Goal: Task Accomplishment & Management: Manage account settings

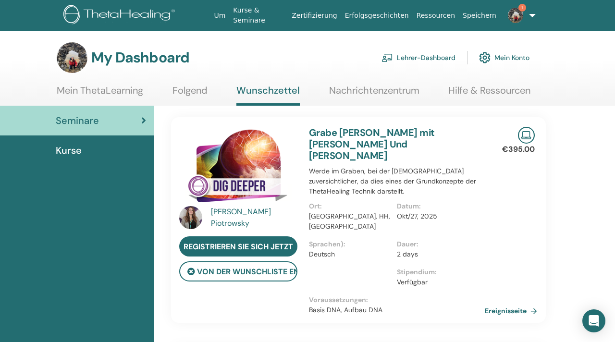
click at [510, 9] on img at bounding box center [515, 15] width 15 height 15
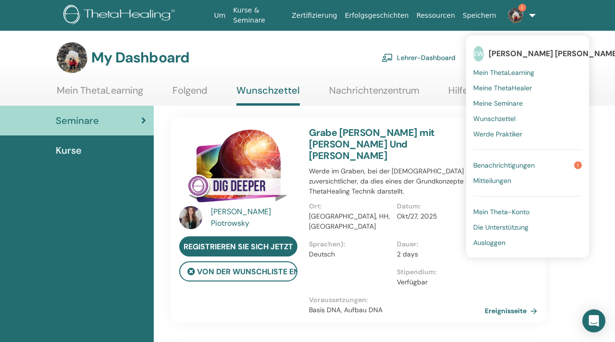
click at [505, 164] on span "Benachrichtigungen" at bounding box center [504, 165] width 62 height 9
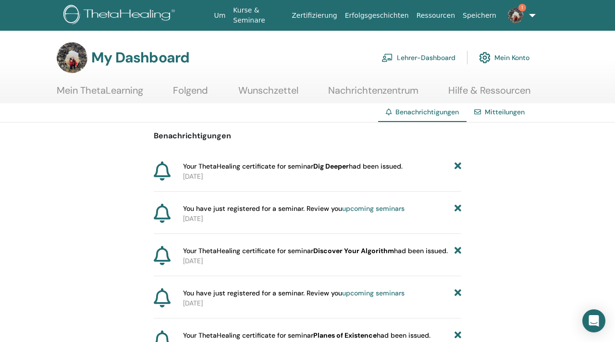
click at [528, 11] on link "1" at bounding box center [517, 15] width 34 height 31
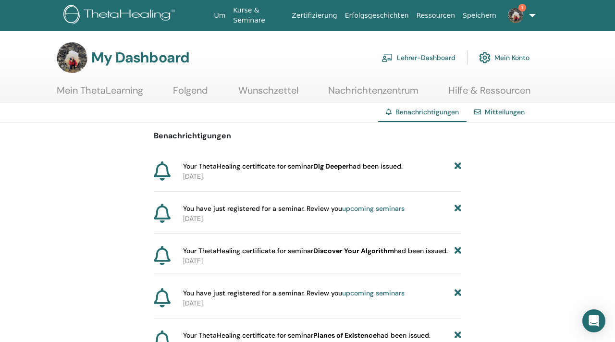
click at [519, 10] on span "1" at bounding box center [523, 8] width 8 height 8
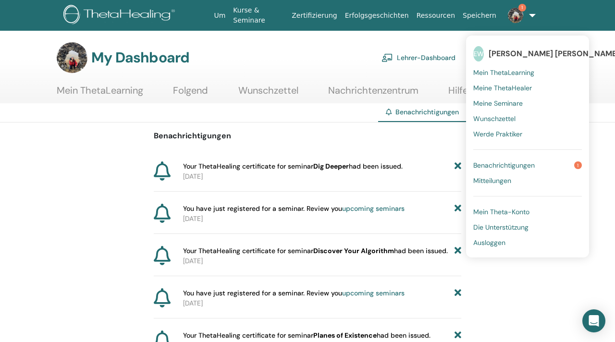
click at [515, 163] on span "Benachrichtigungen" at bounding box center [504, 165] width 62 height 9
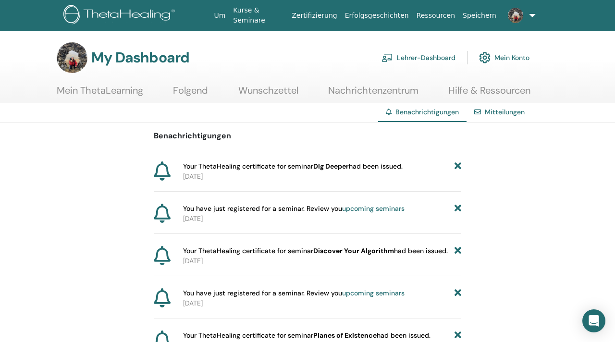
click at [248, 23] on link "Kurse & Seminare" at bounding box center [258, 15] width 59 height 28
click at [112, 90] on link "Mein ThetaLearning" at bounding box center [100, 94] width 87 height 19
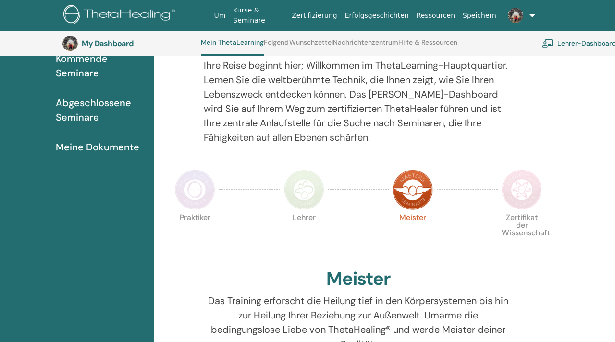
scroll to position [109, 0]
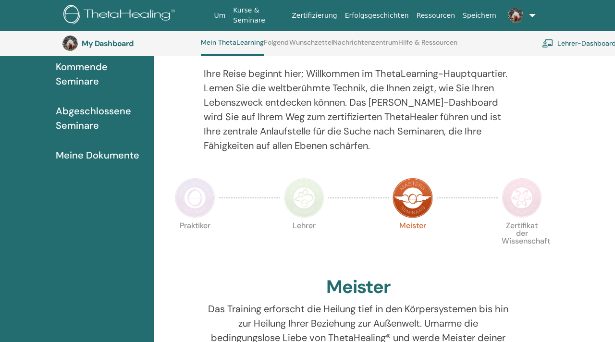
click at [105, 151] on span "Meine Dokumente" at bounding box center [98, 155] width 84 height 14
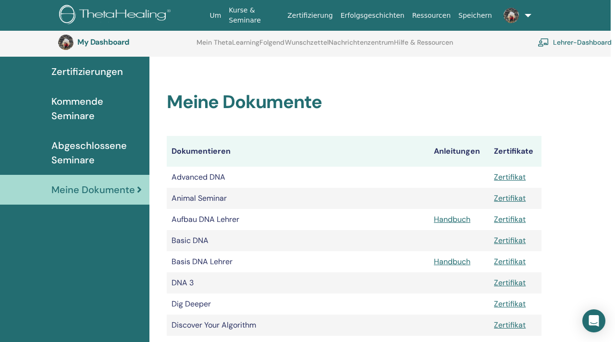
scroll to position [26, 0]
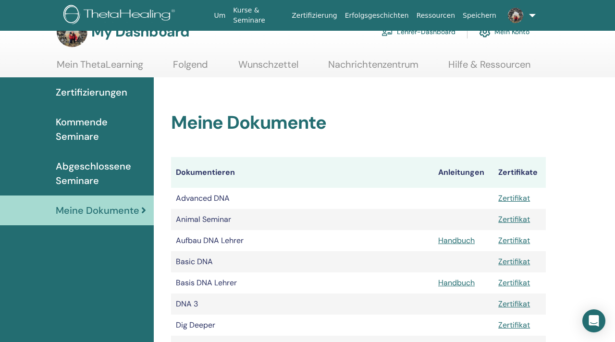
click at [93, 184] on span "Abgeschlossene Seminare" at bounding box center [101, 173] width 90 height 29
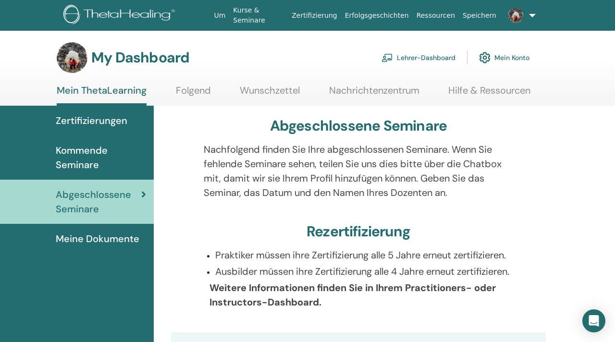
click at [117, 116] on span "Zertifizierungen" at bounding box center [92, 120] width 72 height 14
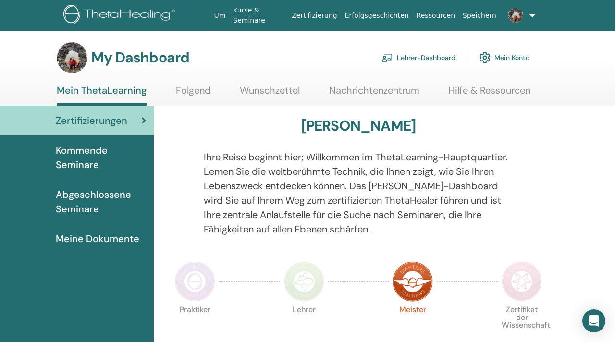
click at [101, 151] on span "Kommende Seminare" at bounding box center [101, 157] width 90 height 29
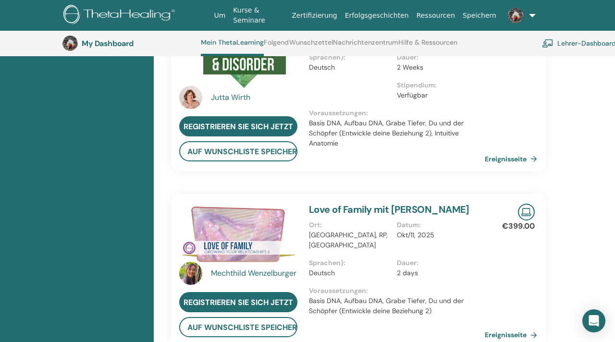
scroll to position [295, 0]
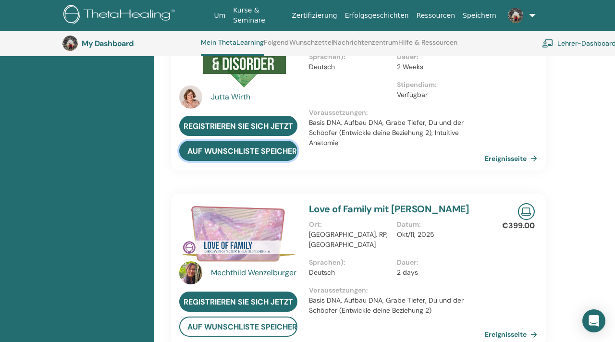
click at [225, 142] on button "auf Wunschliste speichern" at bounding box center [238, 151] width 118 height 20
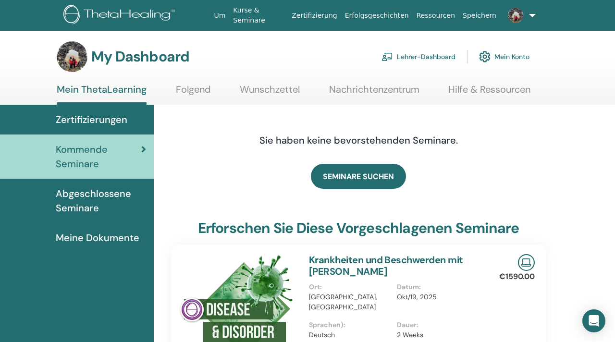
scroll to position [0, 0]
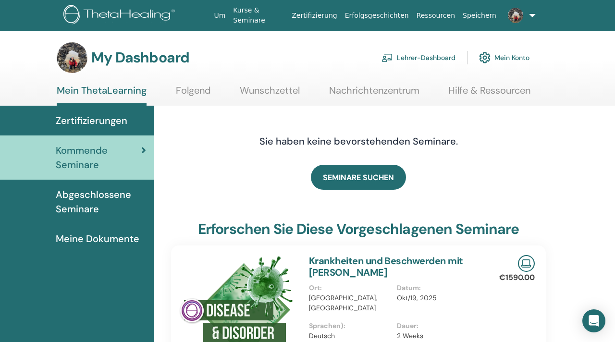
click at [108, 121] on span "Zertifizierungen" at bounding box center [92, 120] width 72 height 14
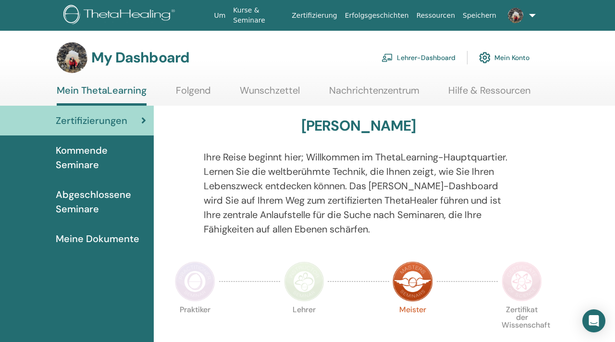
click at [276, 91] on link "Wunschzettel" at bounding box center [270, 94] width 60 height 19
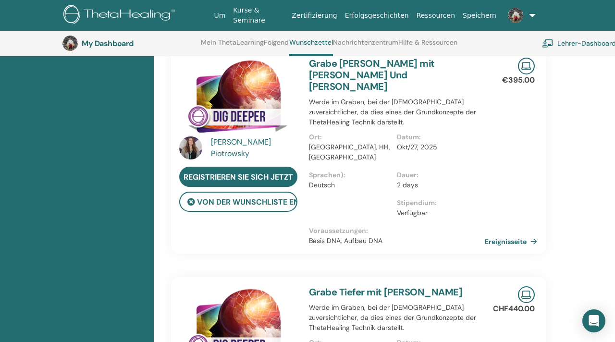
scroll to position [324, 0]
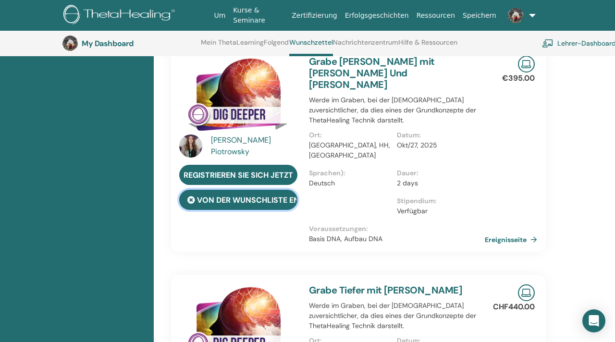
click at [275, 194] on button "von der Wunschliste entfernen" at bounding box center [238, 200] width 118 height 20
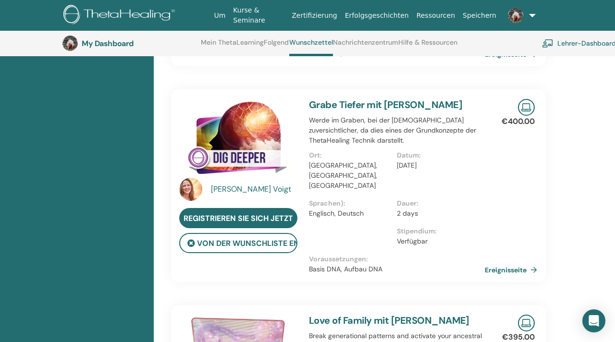
scroll to position [500, 0]
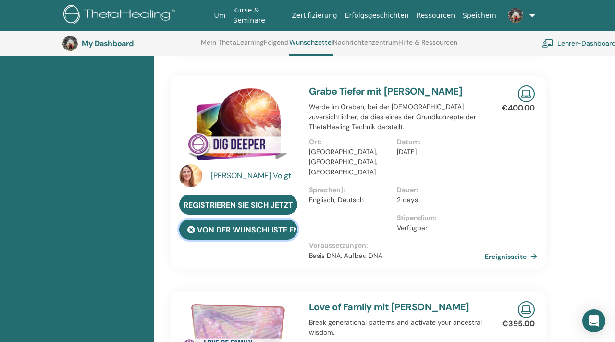
click at [266, 220] on button "von der Wunschliste entfernen" at bounding box center [238, 230] width 118 height 20
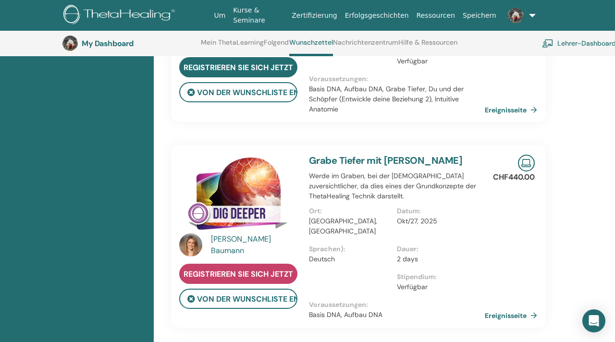
scroll to position [226, 0]
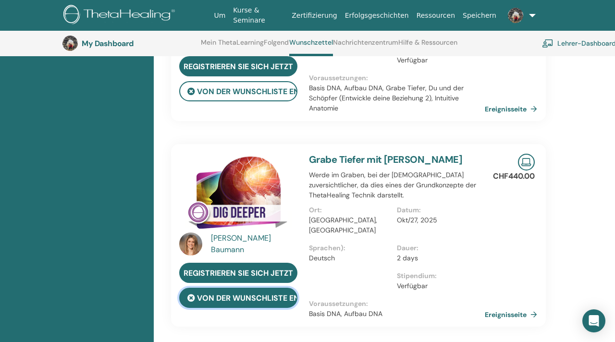
click at [239, 294] on button "von der Wunschliste entfernen" at bounding box center [238, 298] width 118 height 20
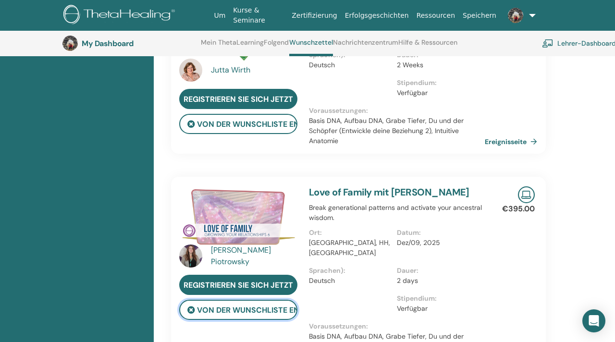
scroll to position [0, 0]
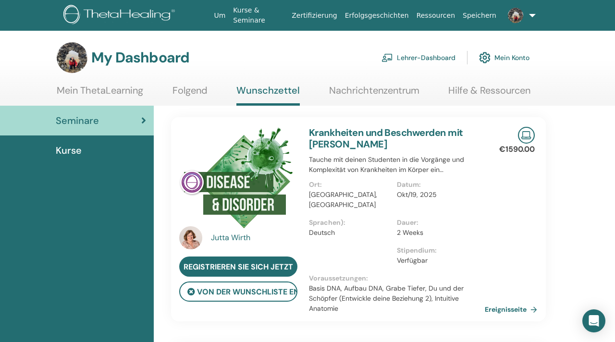
click at [238, 240] on div "Jutta Wirth" at bounding box center [255, 238] width 89 height 12
click at [228, 238] on div "Jutta Wirth" at bounding box center [255, 238] width 89 height 12
click at [191, 231] on img at bounding box center [190, 237] width 23 height 23
click at [250, 26] on link "Kurse & Seminare" at bounding box center [258, 15] width 59 height 28
